Goal: Find specific page/section: Find specific page/section

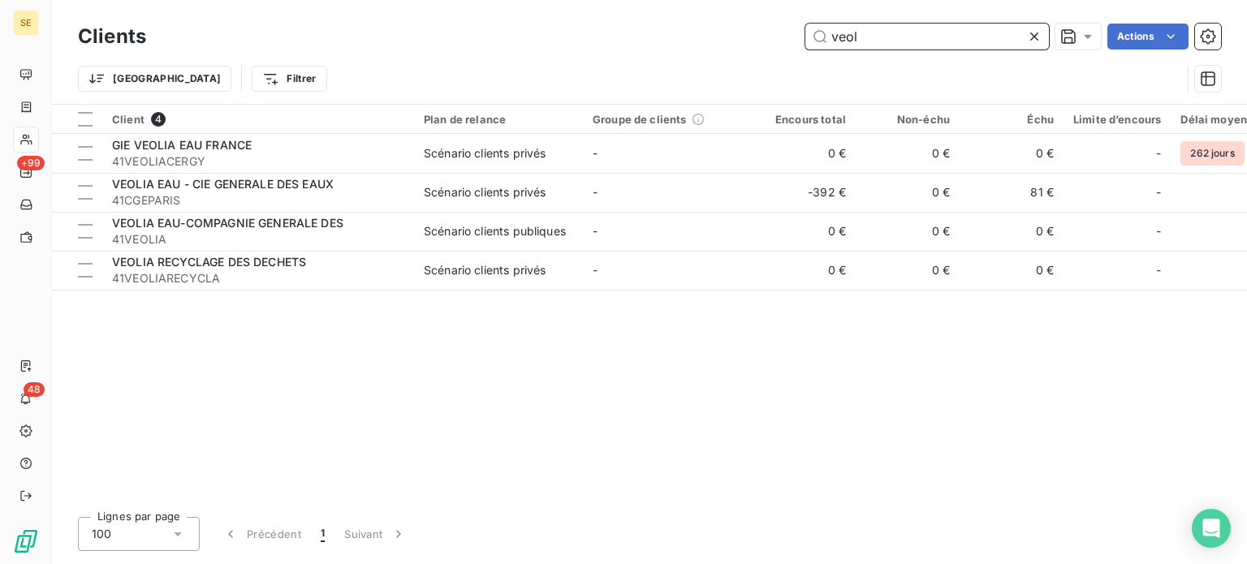
drag, startPoint x: 907, startPoint y: 35, endPoint x: 642, endPoint y: 32, distance: 265.4
click at [642, 32] on div "veol Actions" at bounding box center [693, 37] width 1055 height 26
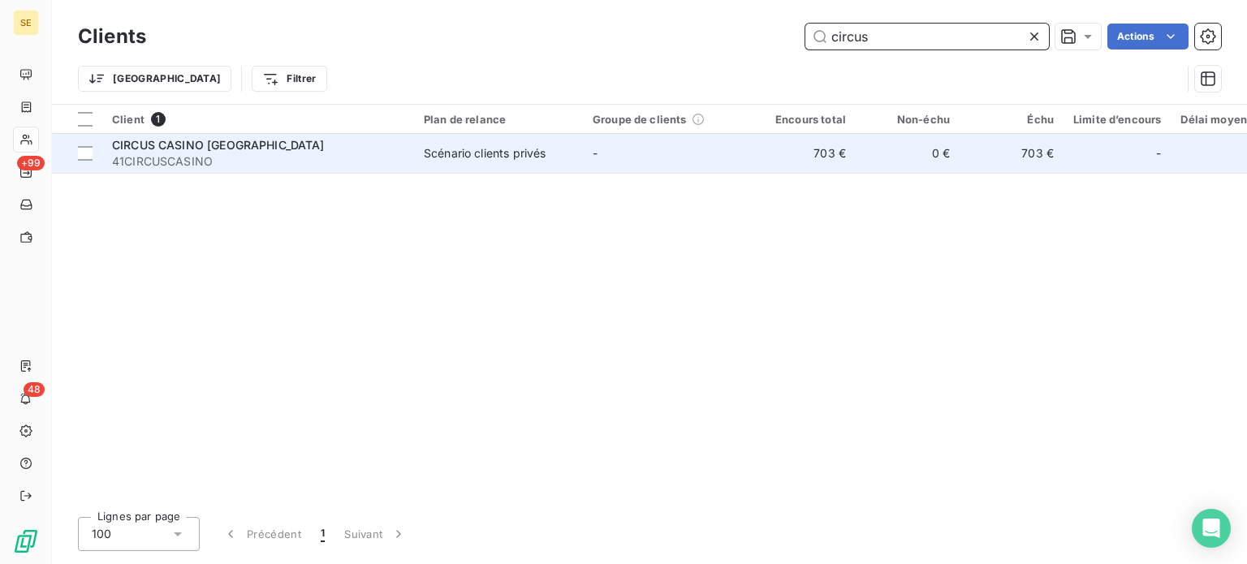
type input "circus"
click at [249, 152] on span "CIRCUS CASINO [GEOGRAPHIC_DATA]" at bounding box center [218, 145] width 213 height 14
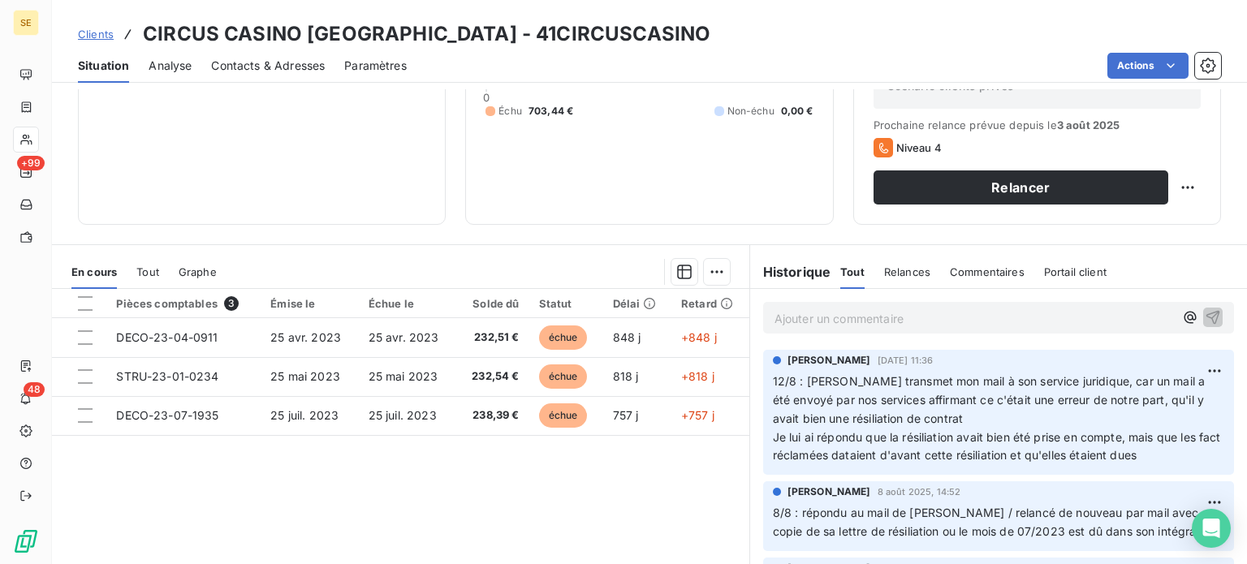
scroll to position [243, 0]
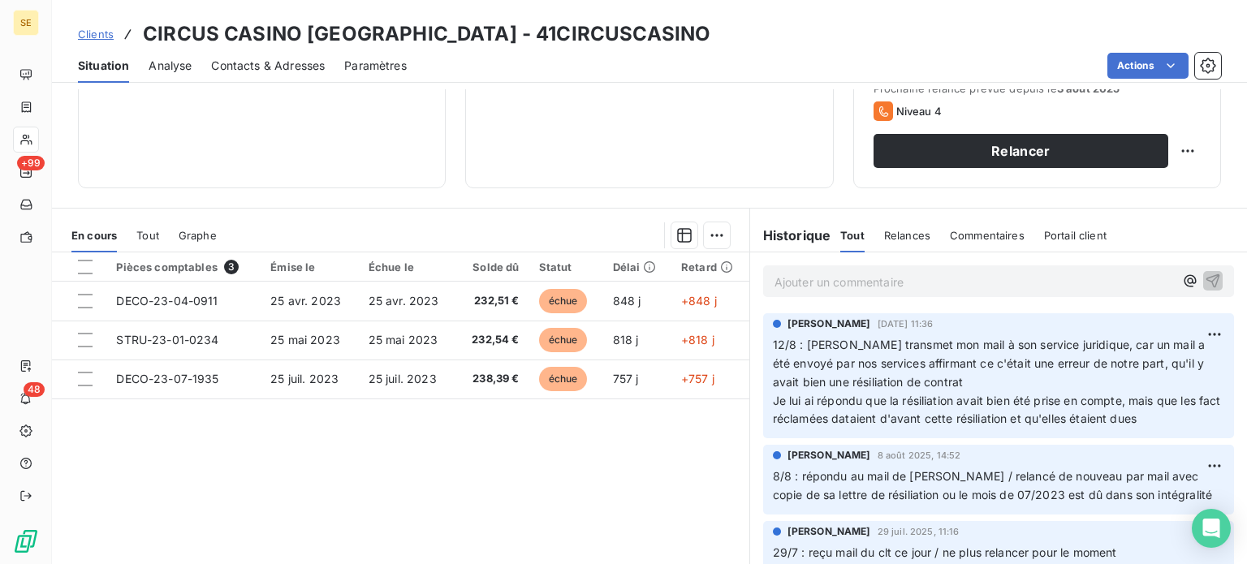
click at [95, 32] on span "Clients" at bounding box center [96, 34] width 36 height 13
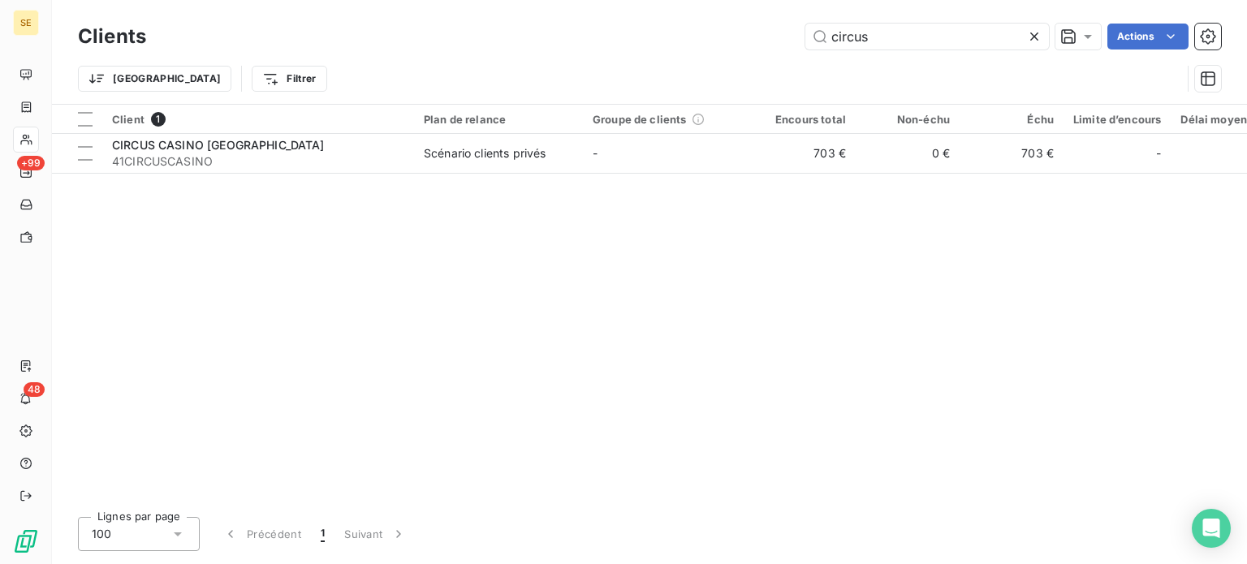
drag, startPoint x: 935, startPoint y: 36, endPoint x: 669, endPoint y: 51, distance: 266.7
click at [669, 51] on div "Clients circus Actions" at bounding box center [649, 36] width 1143 height 34
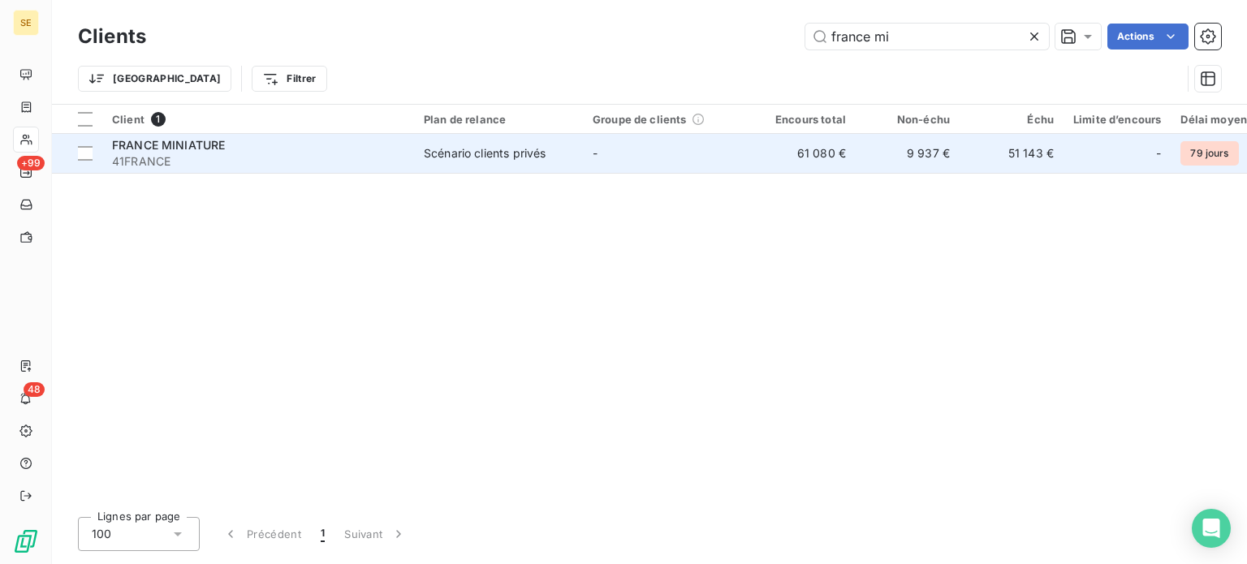
type input "france mi"
click at [303, 149] on div "FRANCE MINIATURE" at bounding box center [258, 145] width 292 height 16
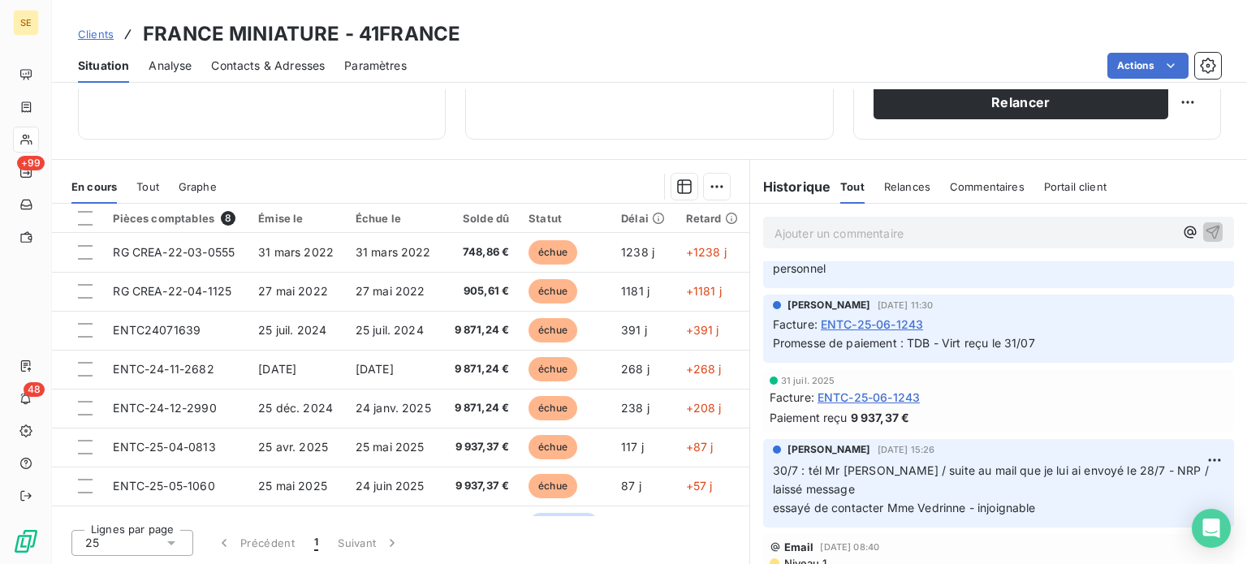
click at [82, 37] on span "Clients" at bounding box center [96, 34] width 36 height 13
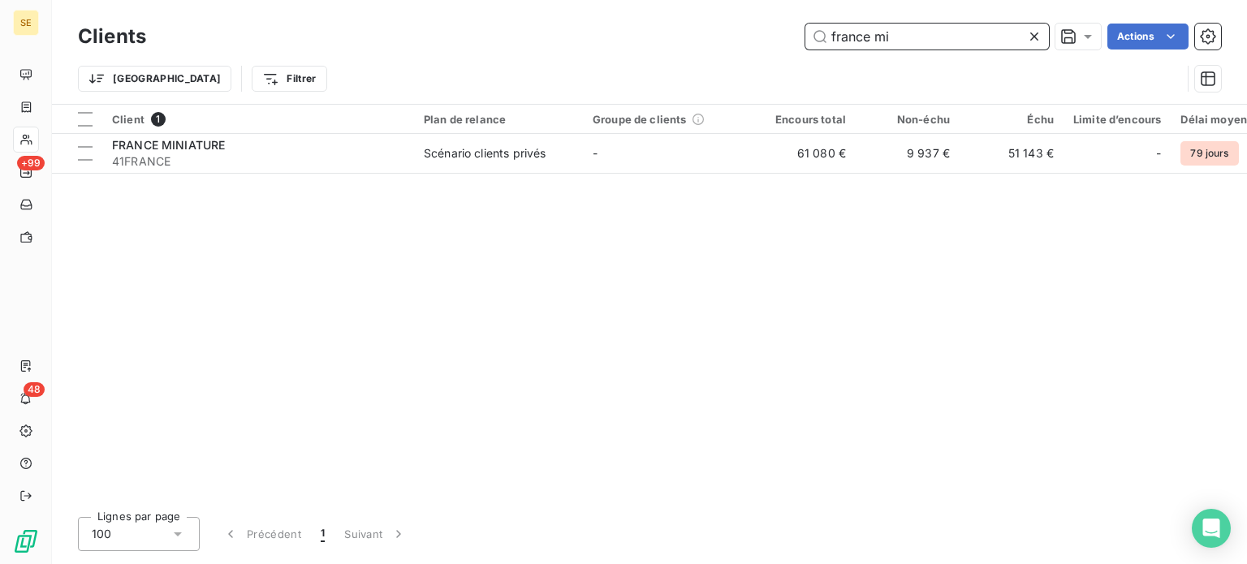
click at [910, 40] on div "Clients france mi Actions" at bounding box center [649, 36] width 1143 height 34
drag, startPoint x: 910, startPoint y: 38, endPoint x: 672, endPoint y: 35, distance: 237.8
click at [673, 35] on div "france mi Actions" at bounding box center [693, 37] width 1055 height 26
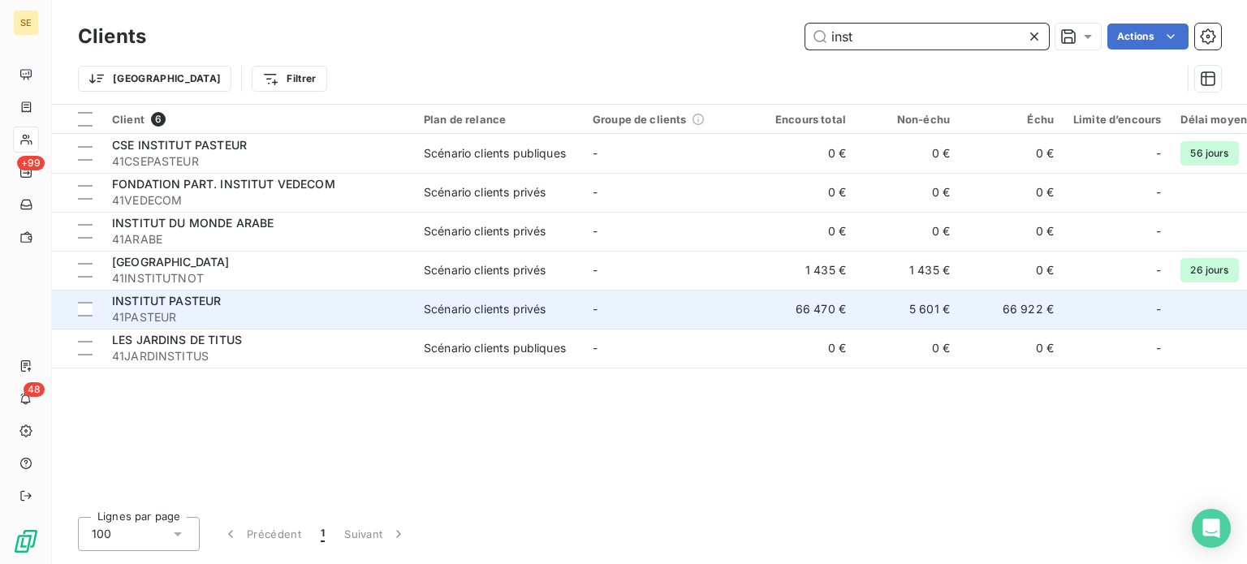
type input "inst"
click at [237, 309] on span "41PASTEUR" at bounding box center [258, 317] width 292 height 16
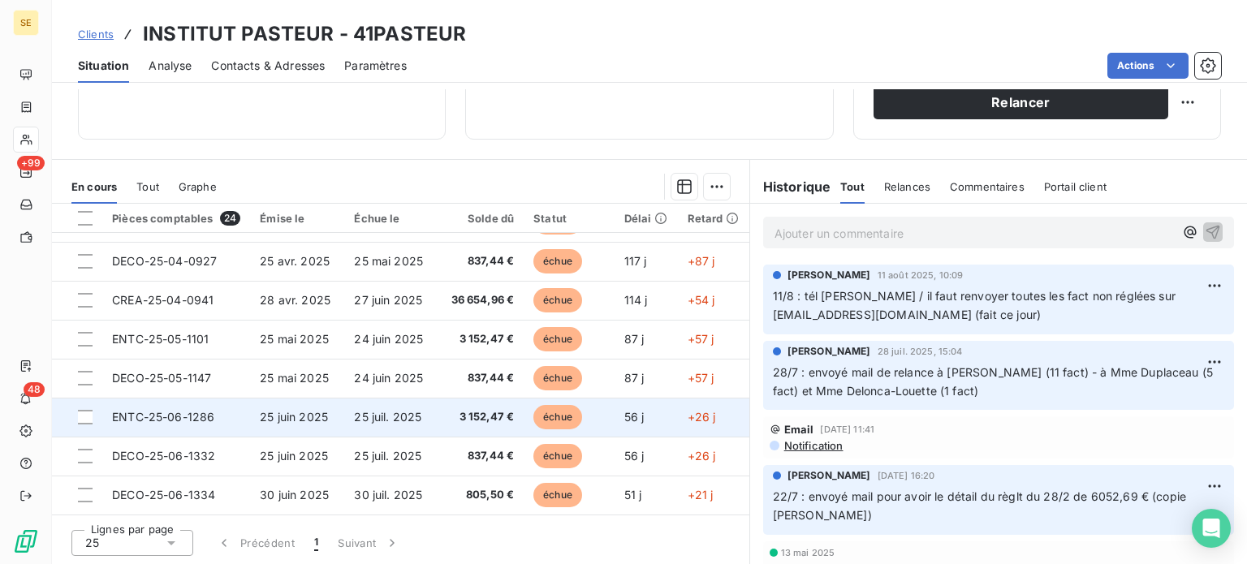
scroll to position [487, 0]
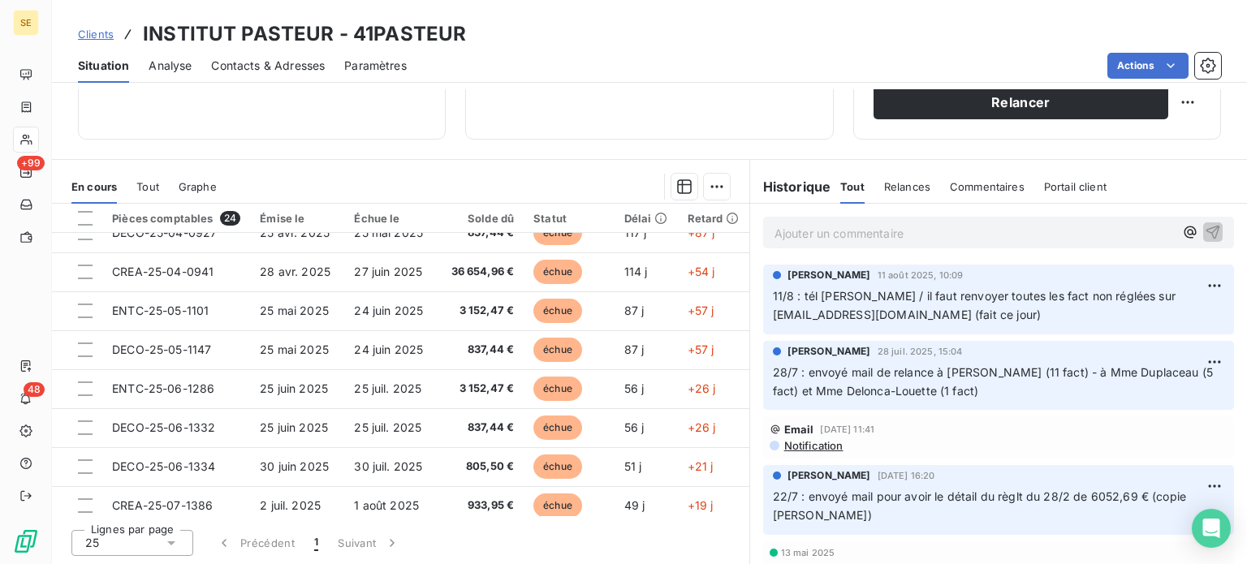
click at [84, 38] on span "Clients" at bounding box center [96, 34] width 36 height 13
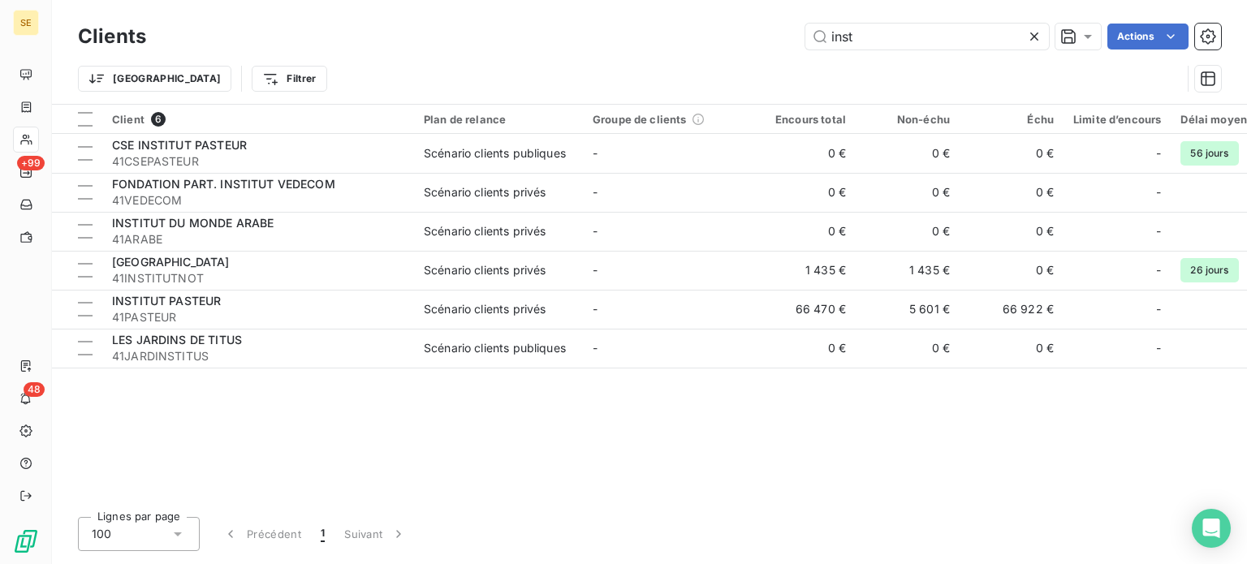
drag, startPoint x: 890, startPoint y: 38, endPoint x: 673, endPoint y: 24, distance: 217.2
click at [674, 24] on div "inst Actions" at bounding box center [693, 37] width 1055 height 26
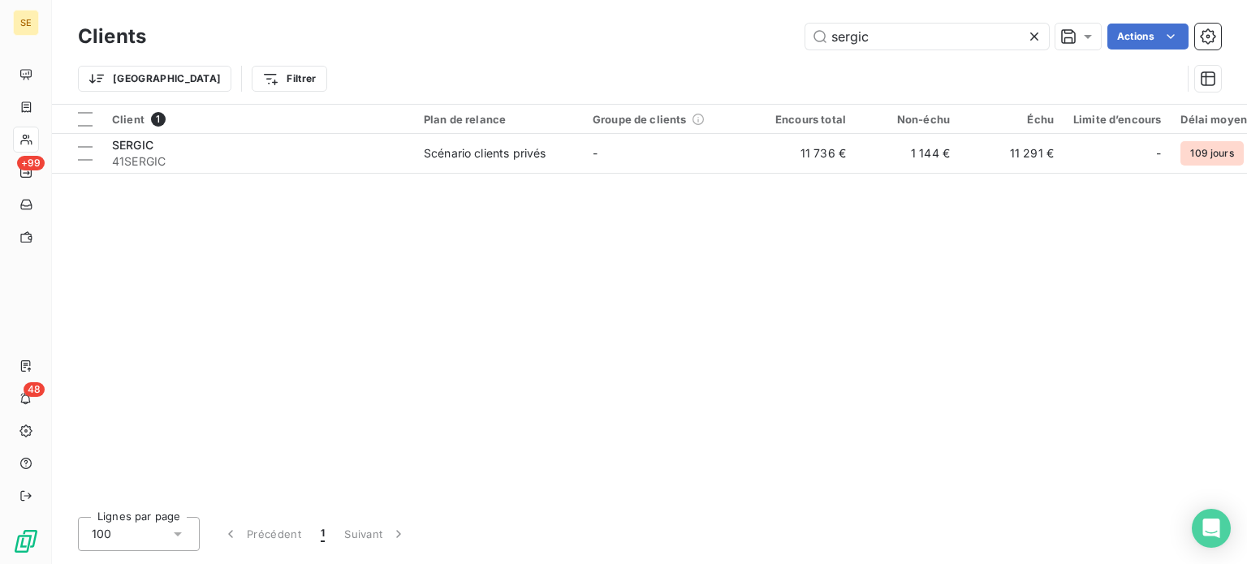
type input "sergic"
click at [187, 174] on div "Client 1 Plan de relance Groupe de clients Encours total Non-échu Échu Limite d…" at bounding box center [649, 304] width 1195 height 399
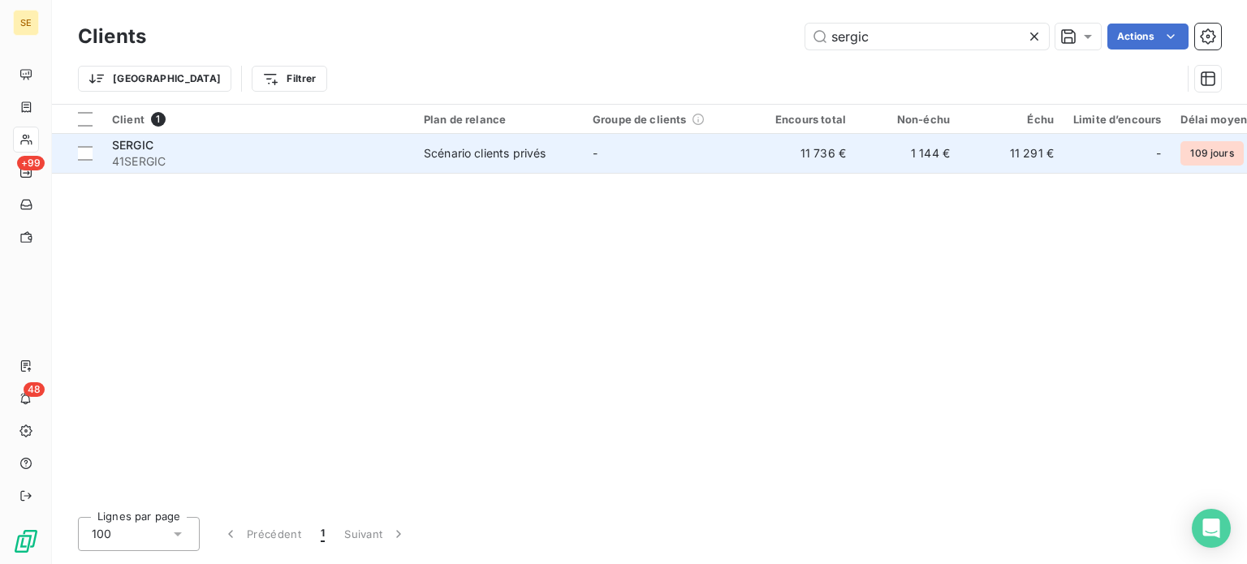
click at [194, 157] on span "41SERGIC" at bounding box center [258, 161] width 292 height 16
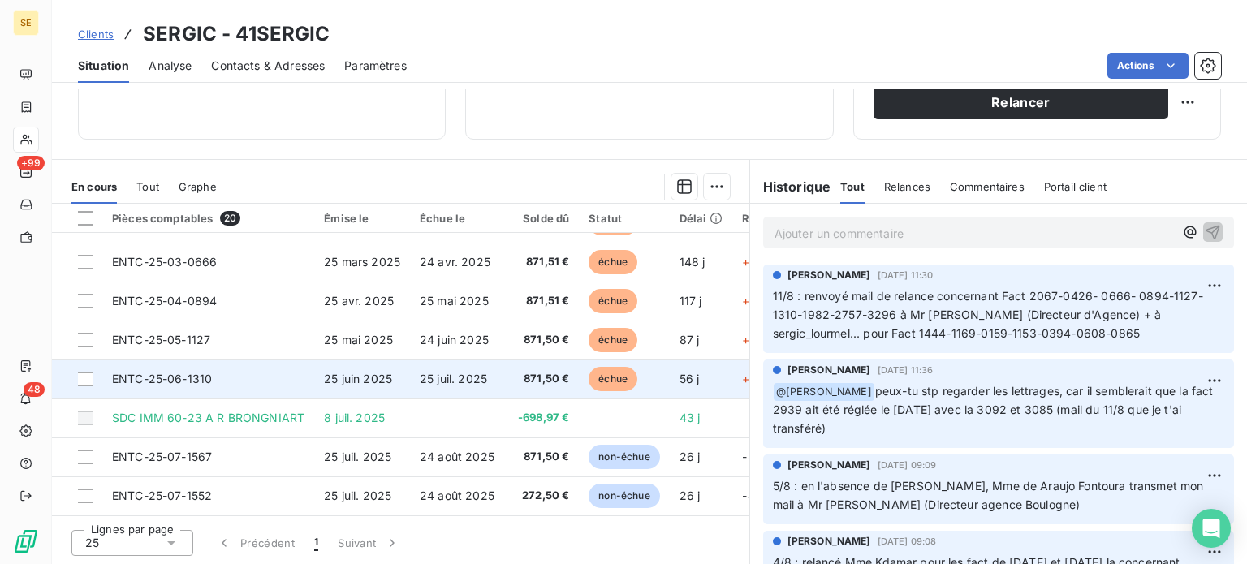
scroll to position [502, 0]
